Goal: Find specific page/section: Find specific page/section

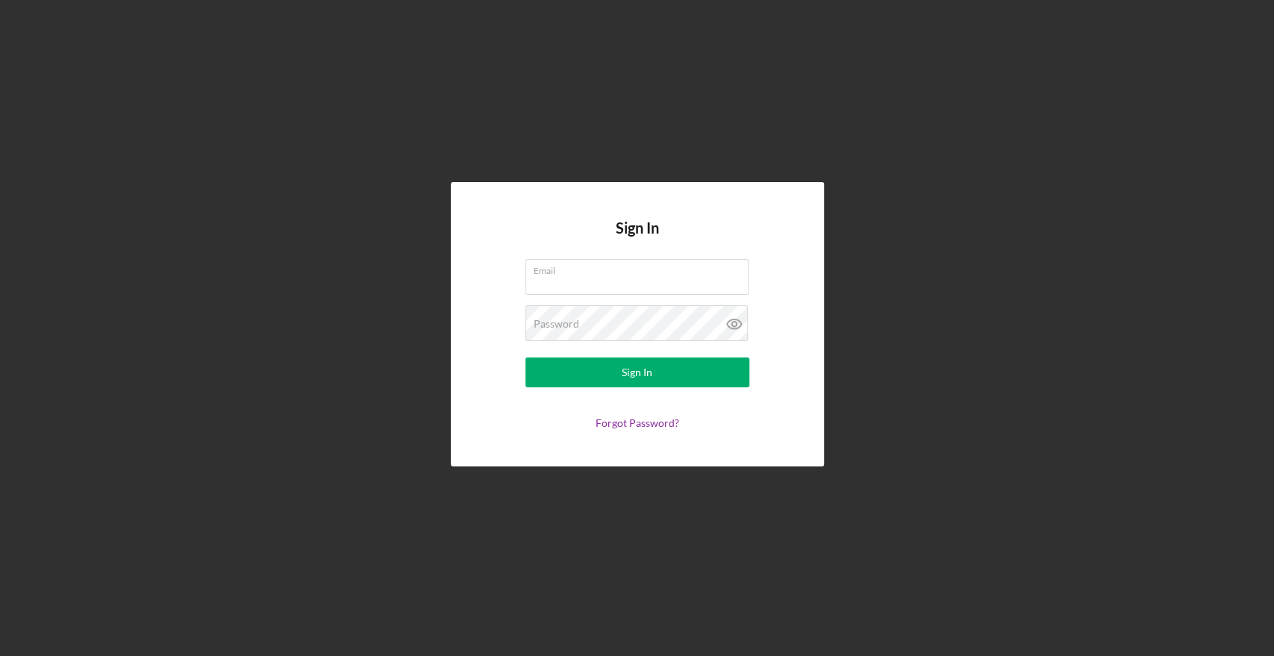
type input "[EMAIL_ADDRESS][DOMAIN_NAME]"
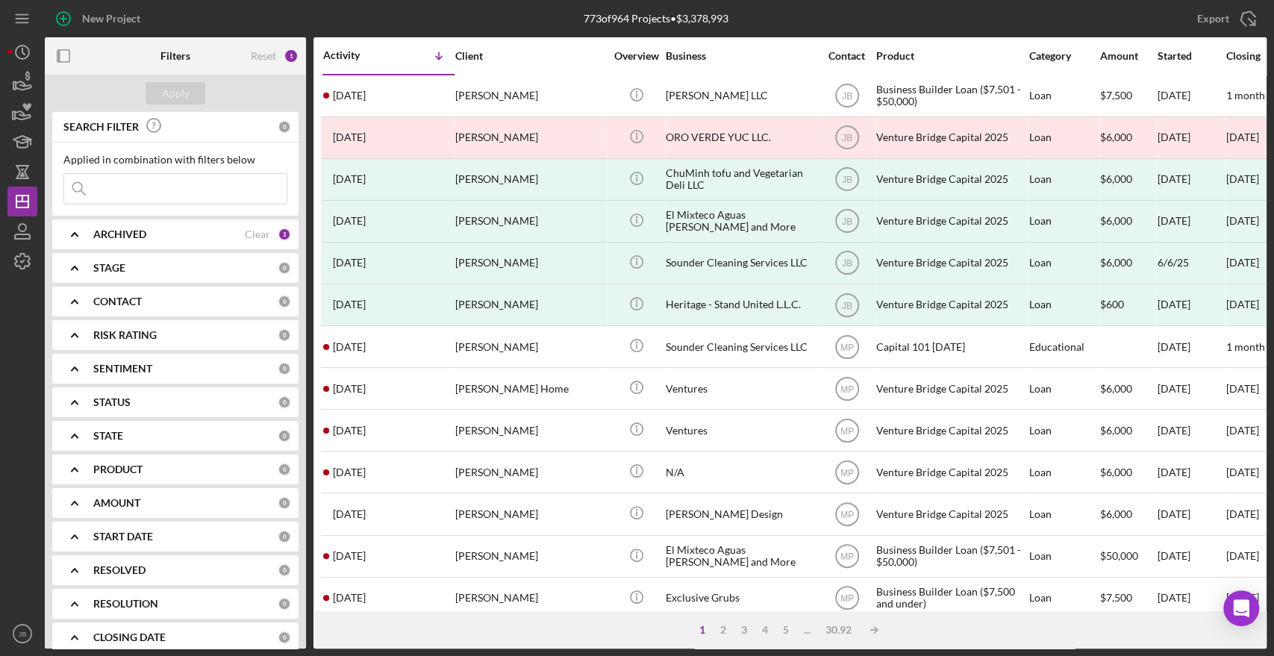
click at [129, 196] on input at bounding box center [175, 189] width 222 height 30
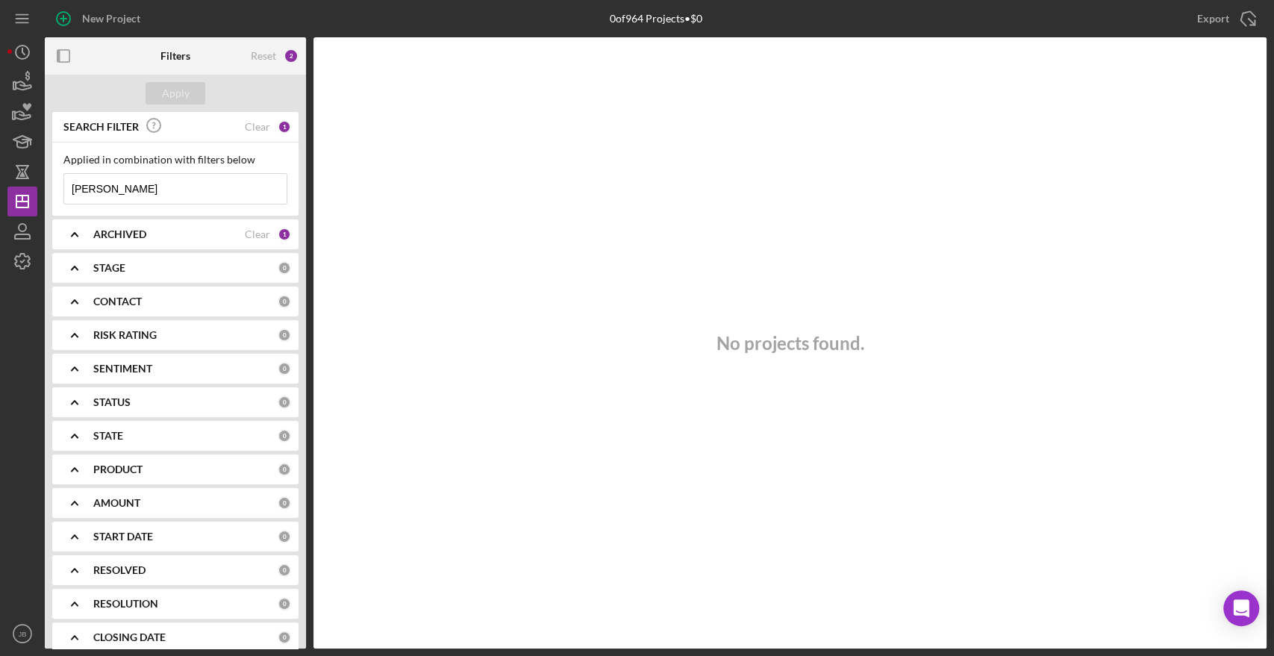
click at [125, 184] on input "[PERSON_NAME]" at bounding box center [175, 189] width 222 height 30
type input "[PERSON_NAME]"
click at [19, 77] on icon "button" at bounding box center [22, 81] width 37 height 37
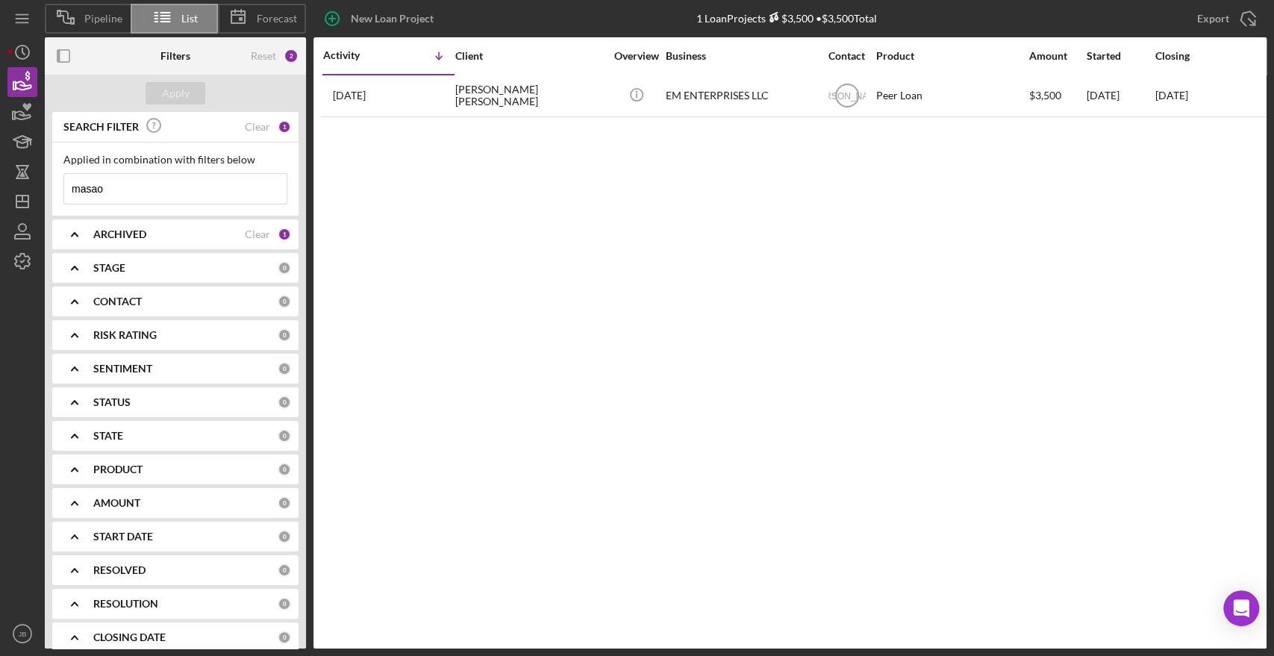
drag, startPoint x: 121, startPoint y: 189, endPoint x: 54, endPoint y: 175, distance: 68.5
click at [54, 175] on div "Applied in combination with filters below masao Icon/Menu Close" at bounding box center [175, 179] width 246 height 73
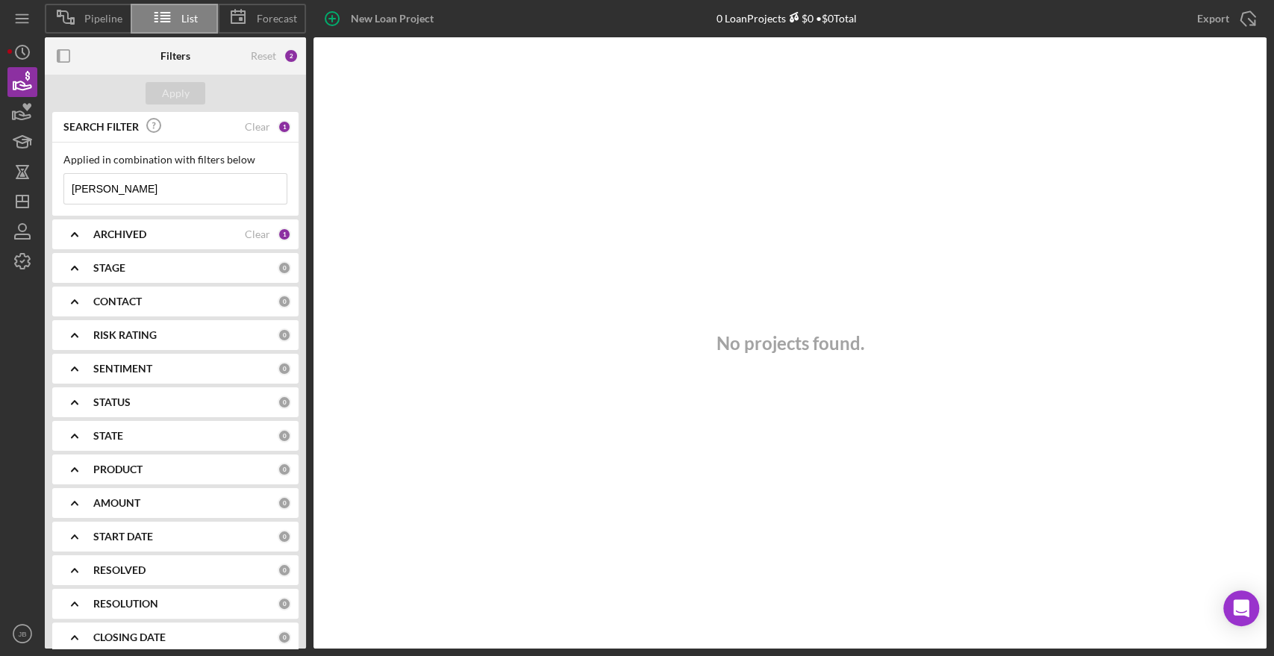
drag, startPoint x: 114, startPoint y: 189, endPoint x: 42, endPoint y: 179, distance: 73.0
click at [45, 179] on div "SEARCH FILTER Clear 1 Applied in combination with filters below monika Icon/Men…" at bounding box center [175, 380] width 261 height 537
drag, startPoint x: 199, startPoint y: 181, endPoint x: 66, endPoint y: 182, distance: 132.9
click at [67, 182] on input "[PERSON_NAME]" at bounding box center [175, 189] width 222 height 30
click at [164, 84] on div "Apply" at bounding box center [176, 93] width 28 height 22
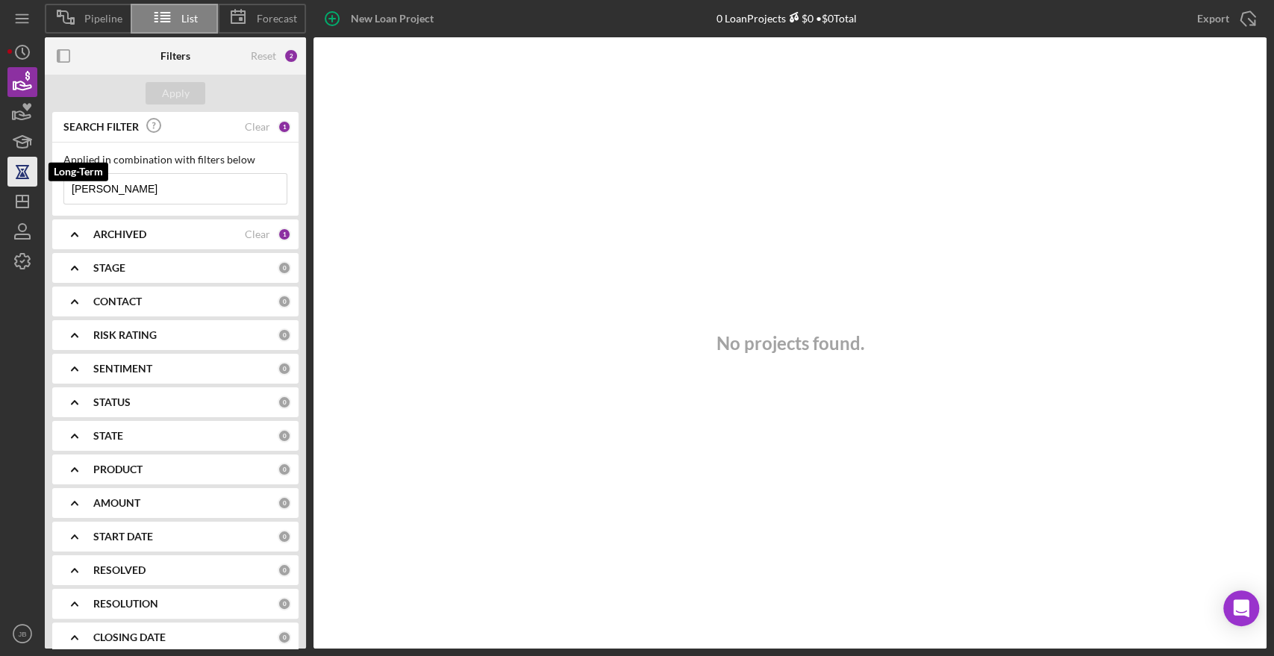
drag, startPoint x: 131, startPoint y: 190, endPoint x: 19, endPoint y: 164, distance: 115.0
click at [24, 172] on div "Pipeline List Forecast New Loan Project 0 Loan Projects $0 • $0 Total masao Exp…" at bounding box center [636, 324] width 1259 height 649
click at [184, 87] on div "Apply" at bounding box center [176, 93] width 28 height 22
drag, startPoint x: 107, startPoint y: 186, endPoint x: 61, endPoint y: 177, distance: 46.4
click at [65, 177] on input "brown" at bounding box center [175, 189] width 222 height 30
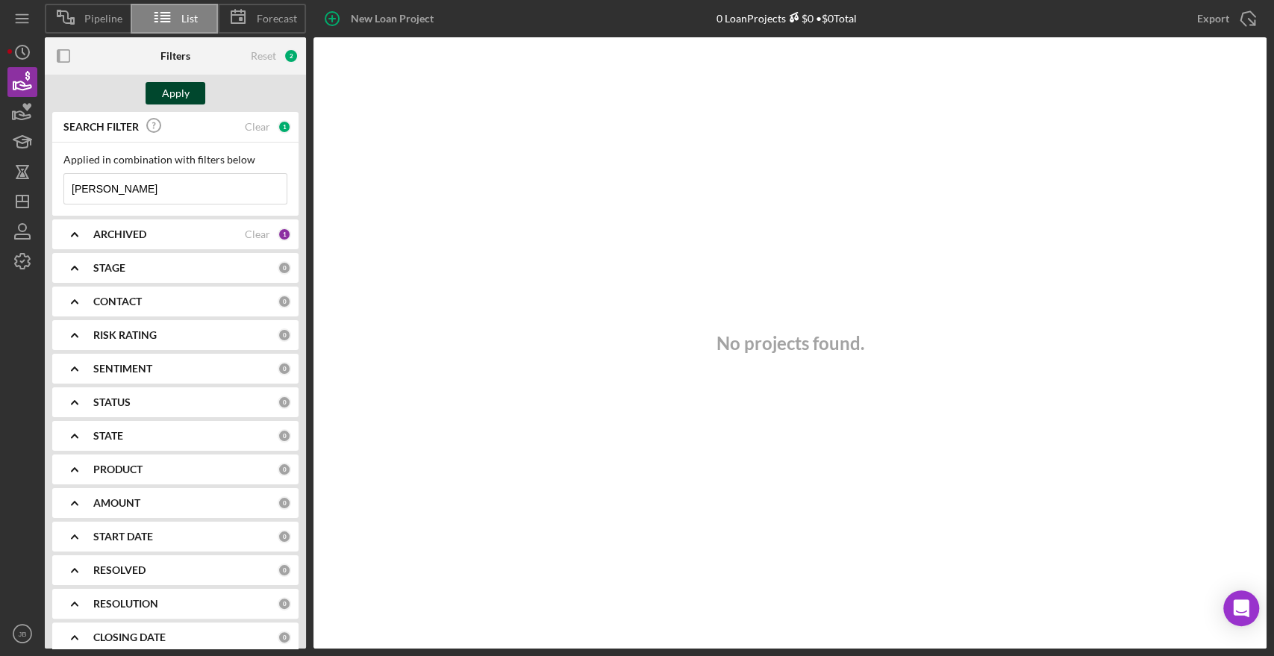
type input "[PERSON_NAME]"
click at [193, 90] on button "Apply" at bounding box center [176, 93] width 60 height 22
